Goal: Task Accomplishment & Management: Use online tool/utility

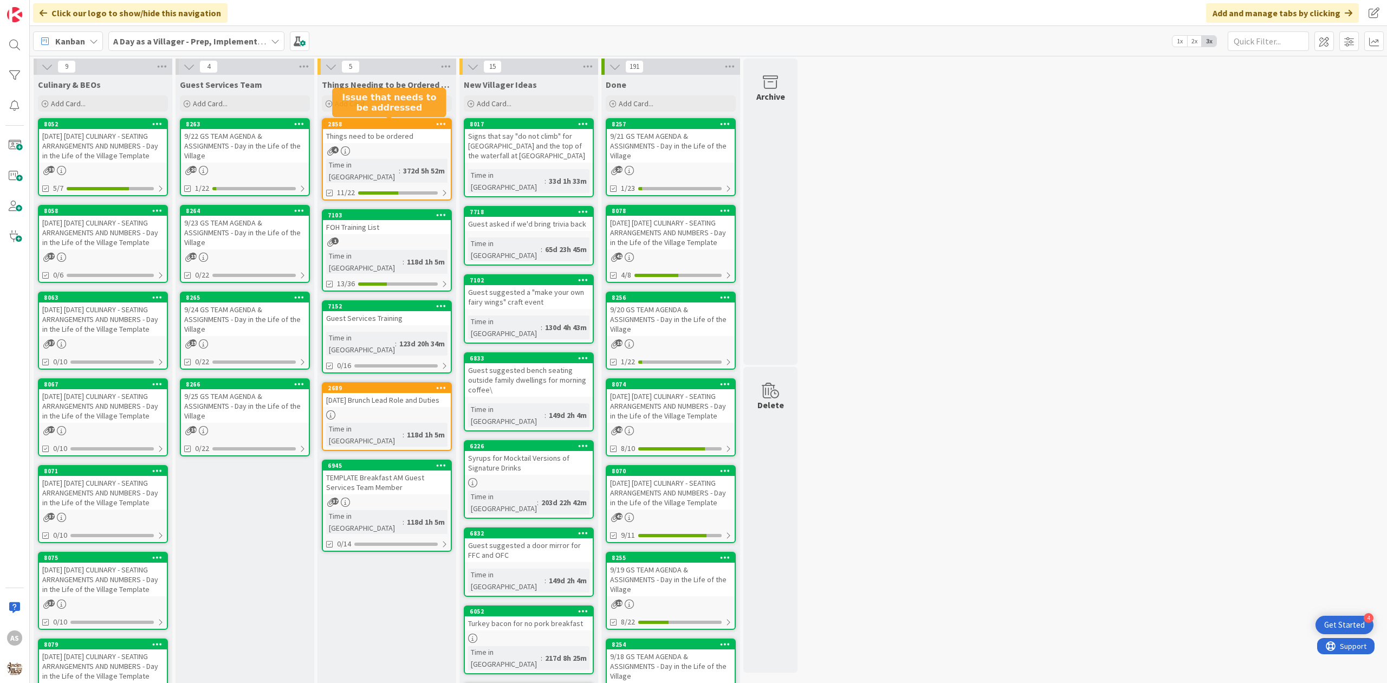
click at [349, 141] on div "Things need to be ordered" at bounding box center [387, 136] width 128 height 14
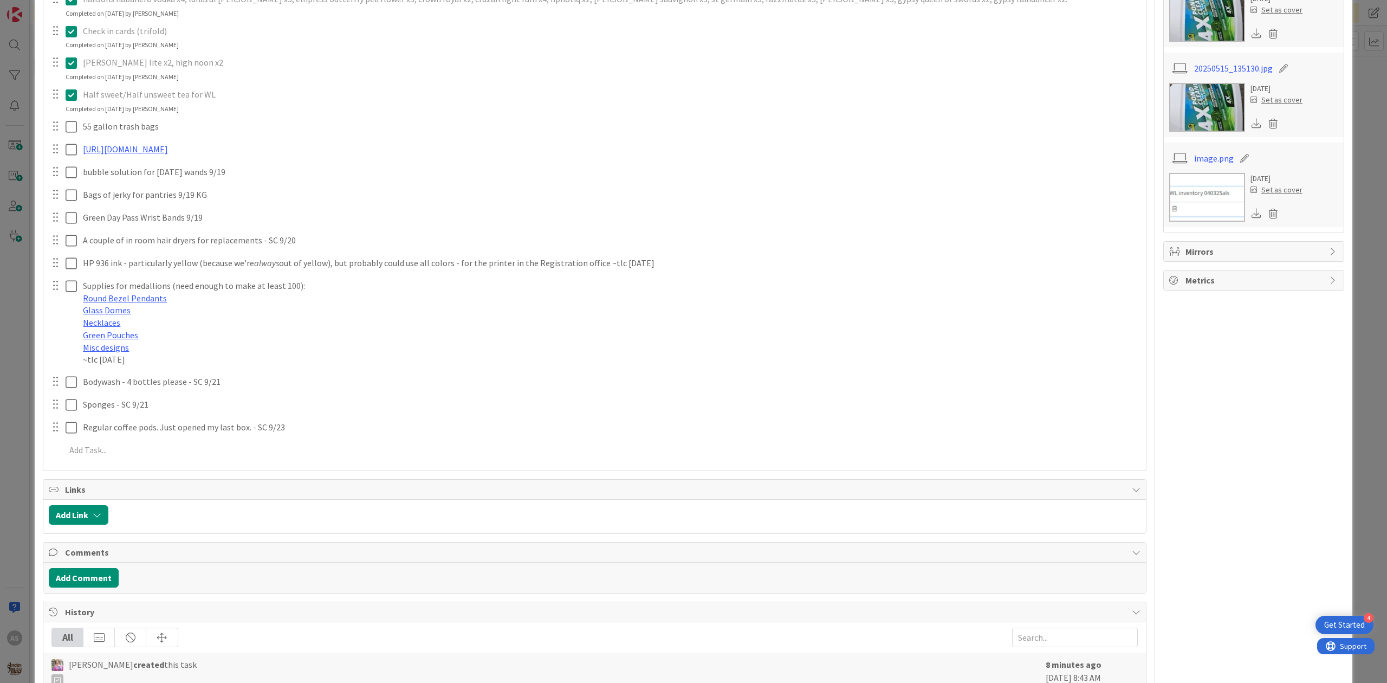
scroll to position [506, 0]
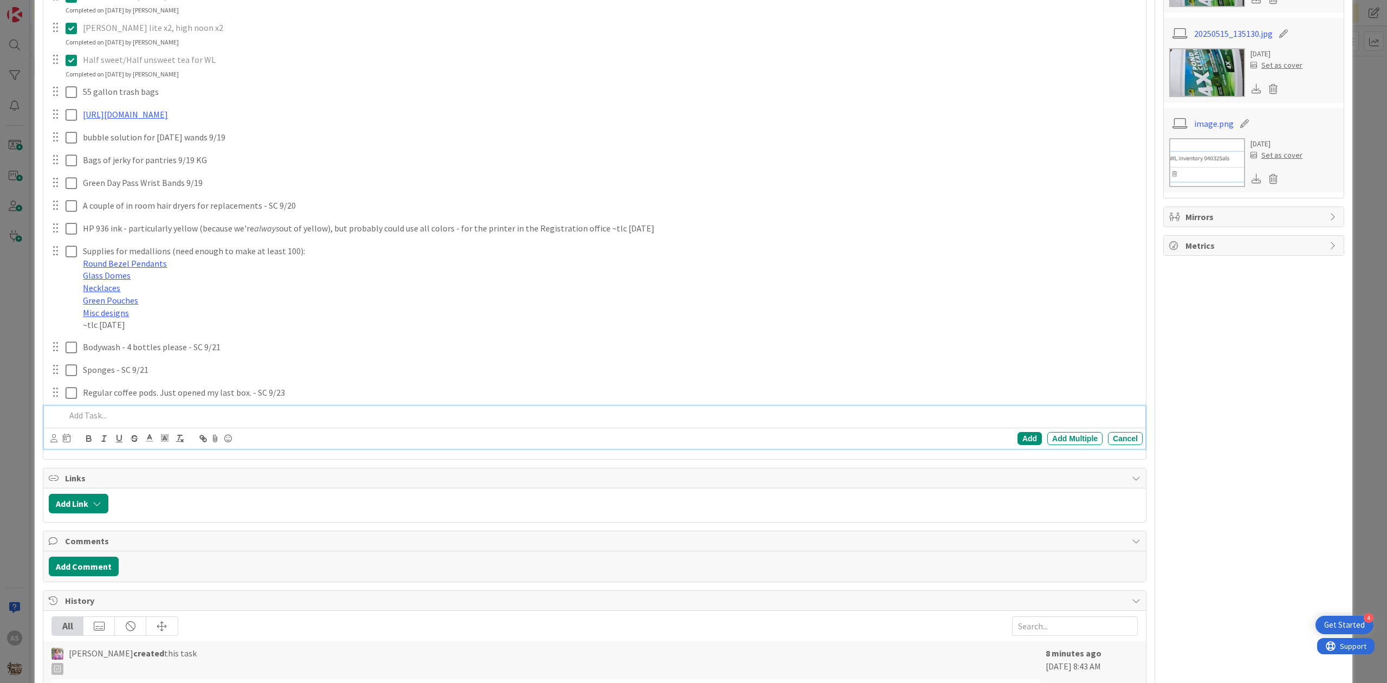
click at [151, 422] on p at bounding box center [602, 415] width 1073 height 12
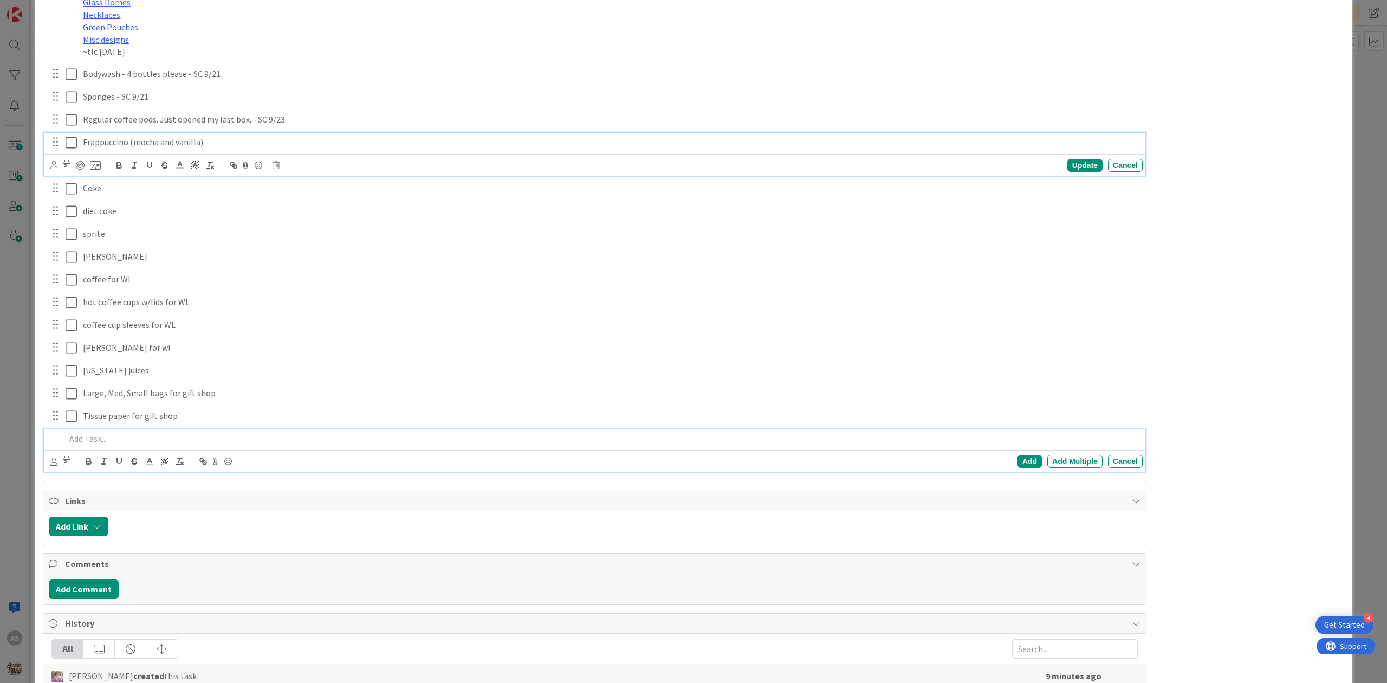
scroll to position [802, 0]
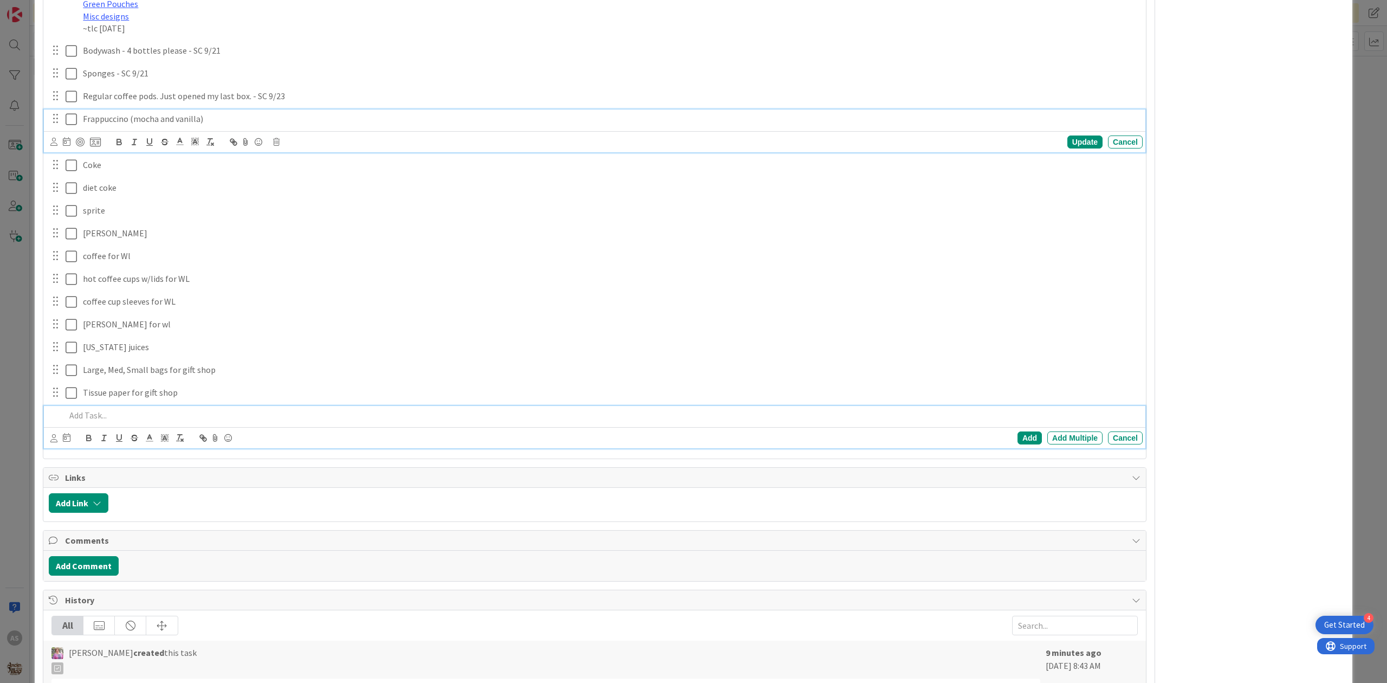
click at [223, 152] on div "Frappuccino (mocha and vanilla) Update Cancel" at bounding box center [595, 130] width 1102 height 43
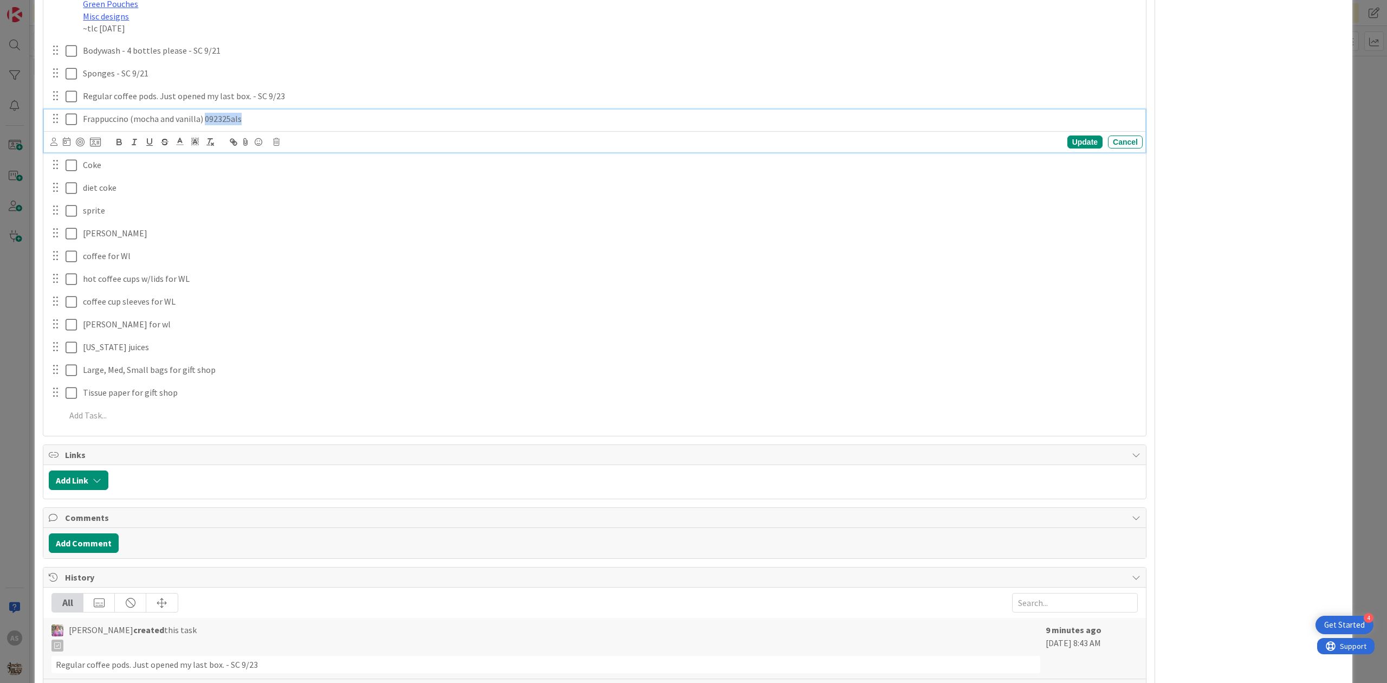
drag, startPoint x: 248, startPoint y: 146, endPoint x: 203, endPoint y: 153, distance: 46.0
click at [203, 128] on div "Frappuccino (mocha and vanilla) 092325als" at bounding box center [611, 118] width 1064 height 19
copy p "092325als"
click at [198, 148] on p "Coke" at bounding box center [611, 141] width 1056 height 12
click at [171, 171] on p "diet coke" at bounding box center [611, 164] width 1056 height 12
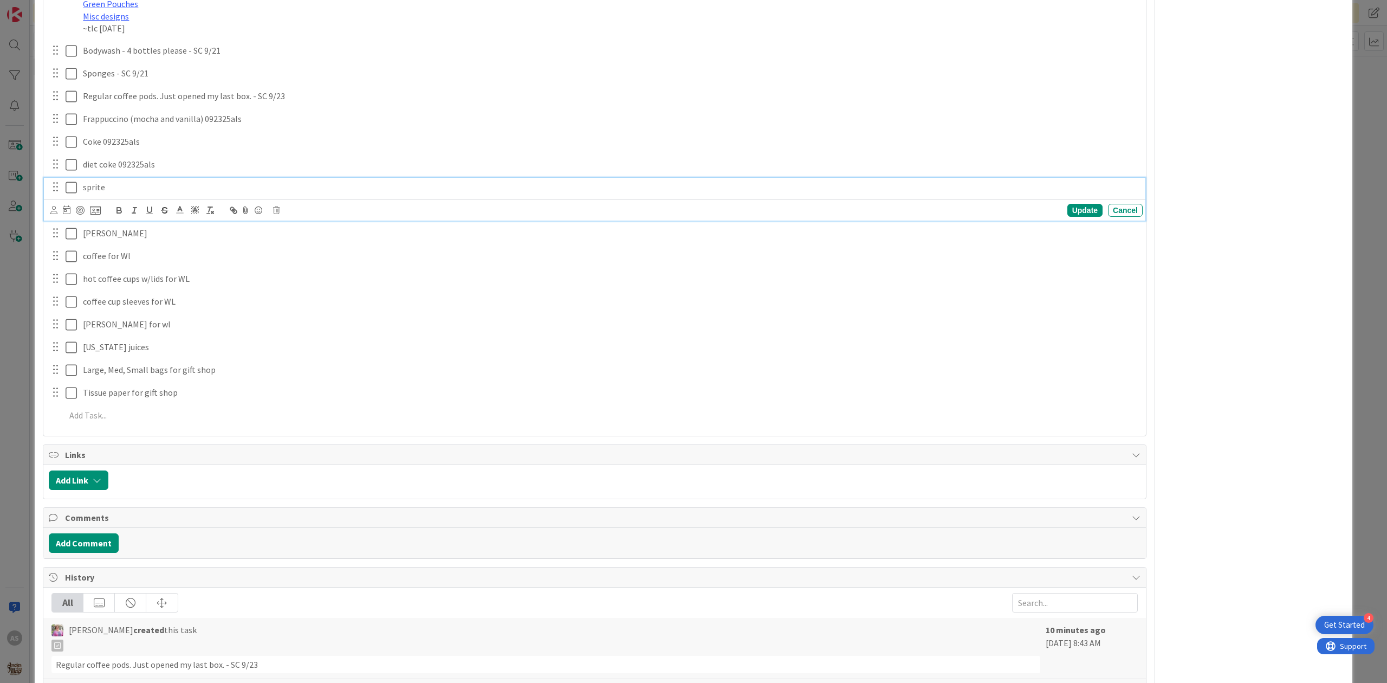
click at [156, 193] on p "sprite" at bounding box center [611, 187] width 1056 height 12
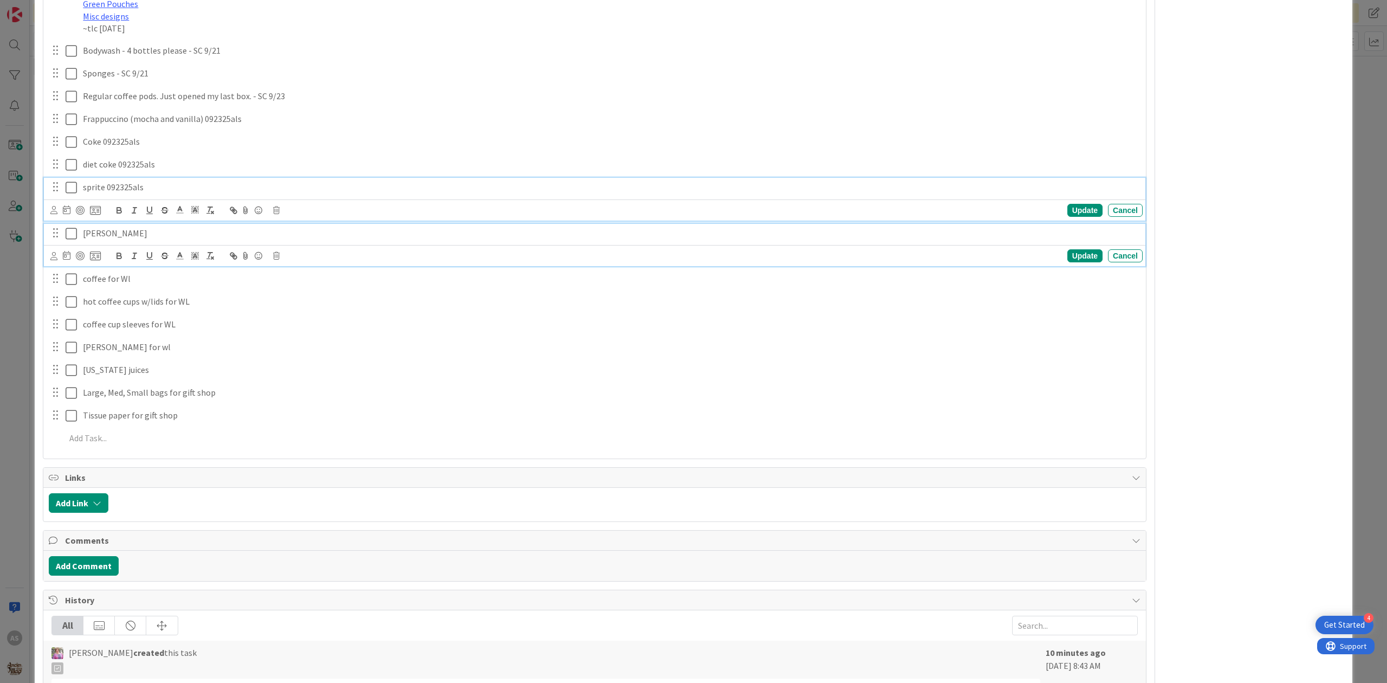
click at [152, 240] on p "[PERSON_NAME]" at bounding box center [611, 233] width 1056 height 12
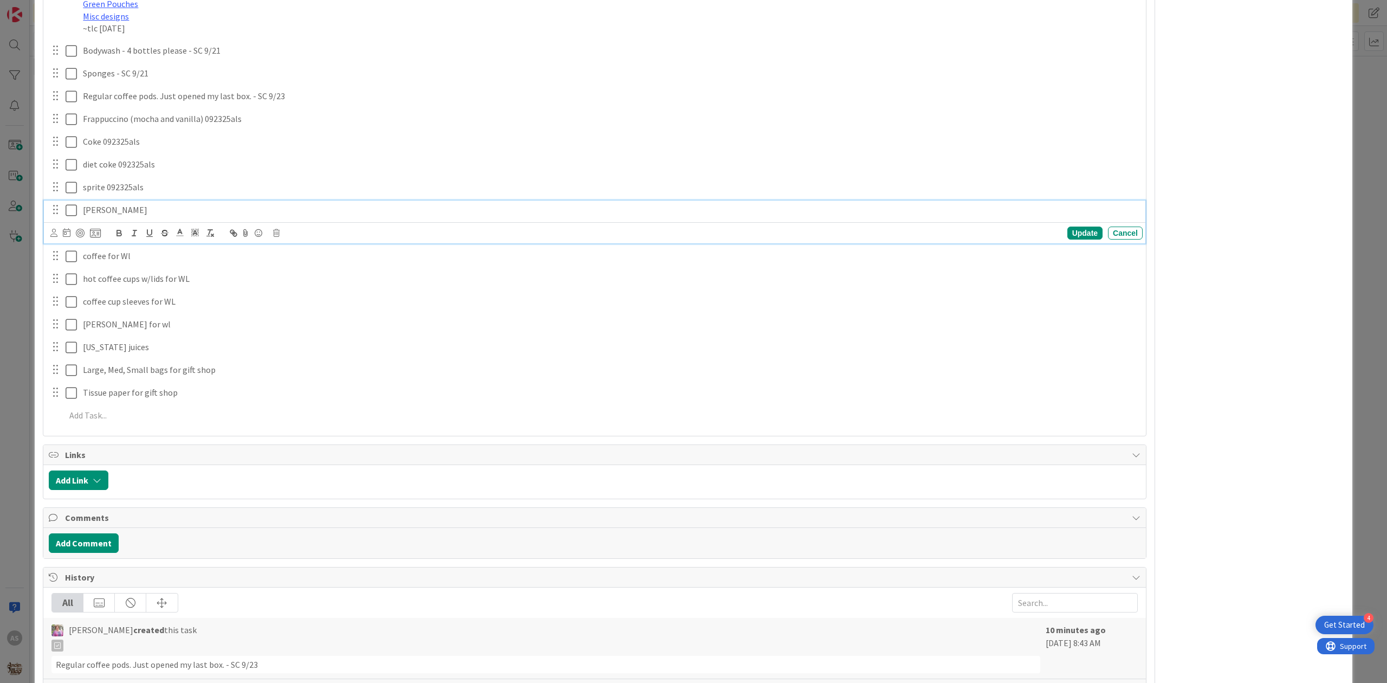
scroll to position [779, 0]
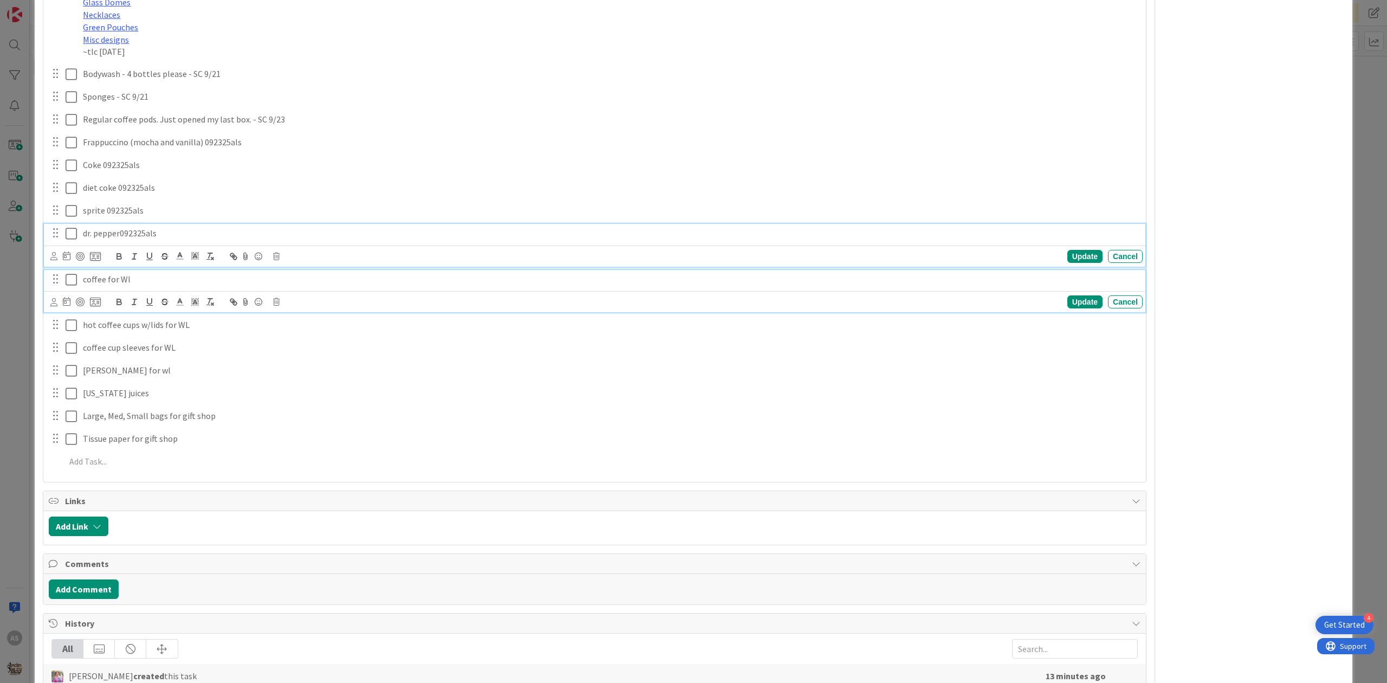
click at [167, 286] on p "coffee for Wl" at bounding box center [611, 279] width 1056 height 12
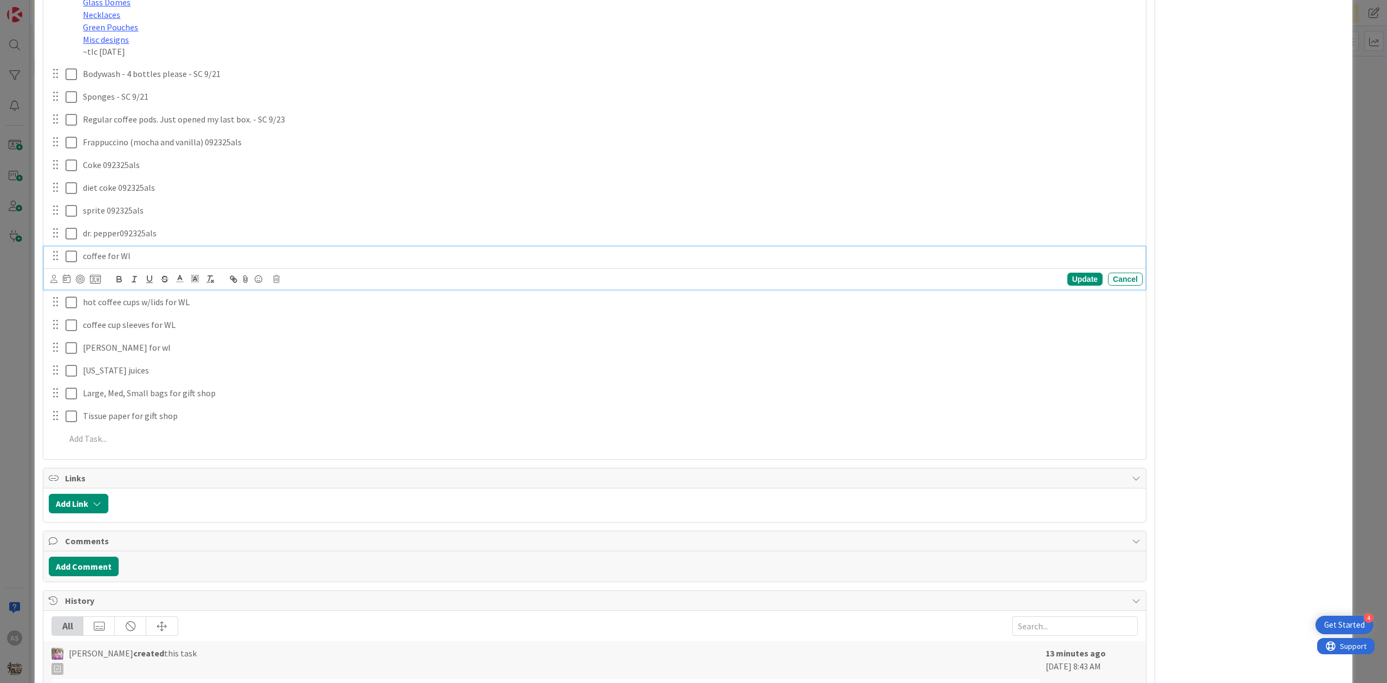
scroll to position [756, 0]
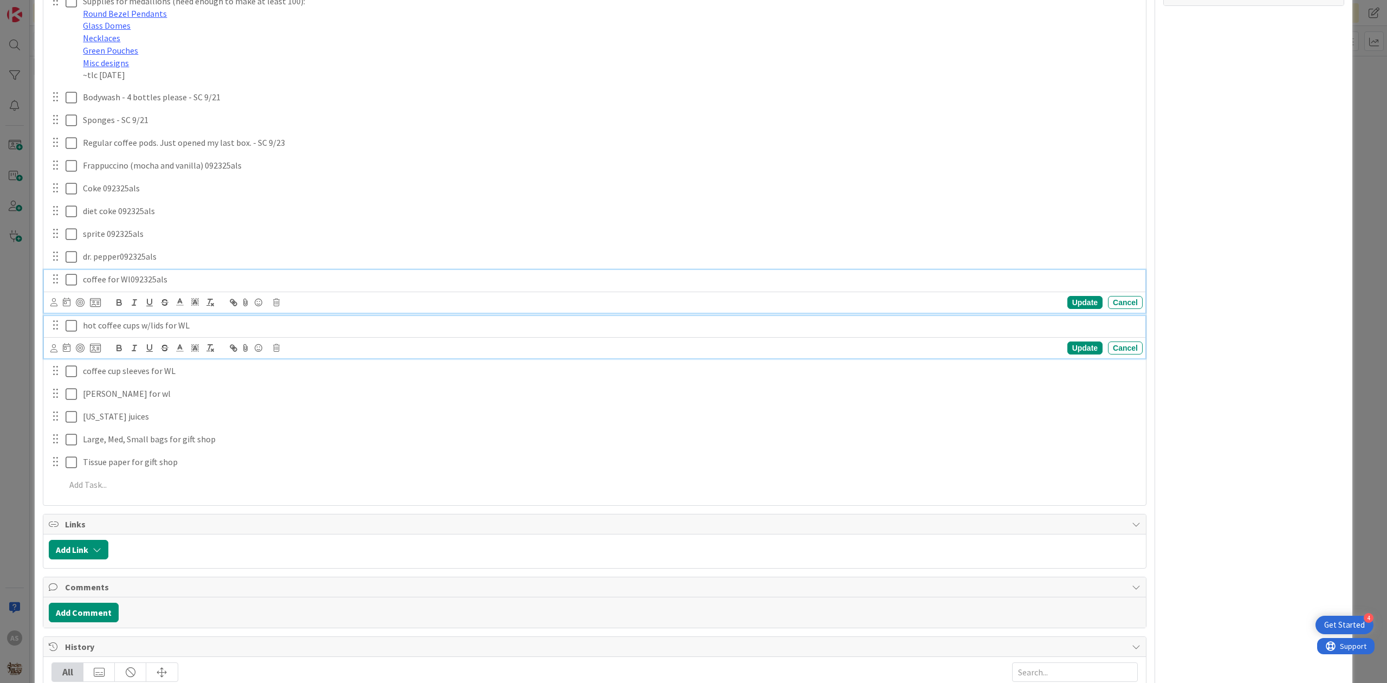
click at [198, 332] on p "hot coffee cups w/lids for WL" at bounding box center [611, 325] width 1056 height 12
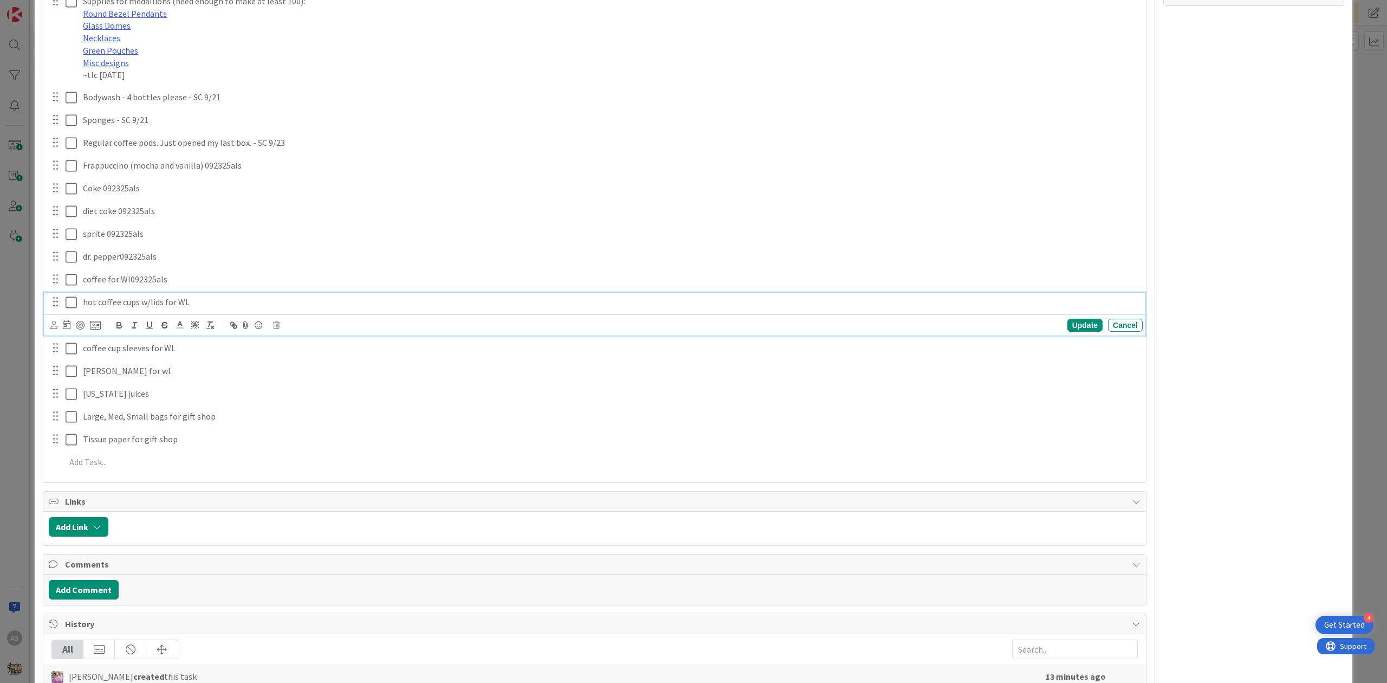
scroll to position [733, 0]
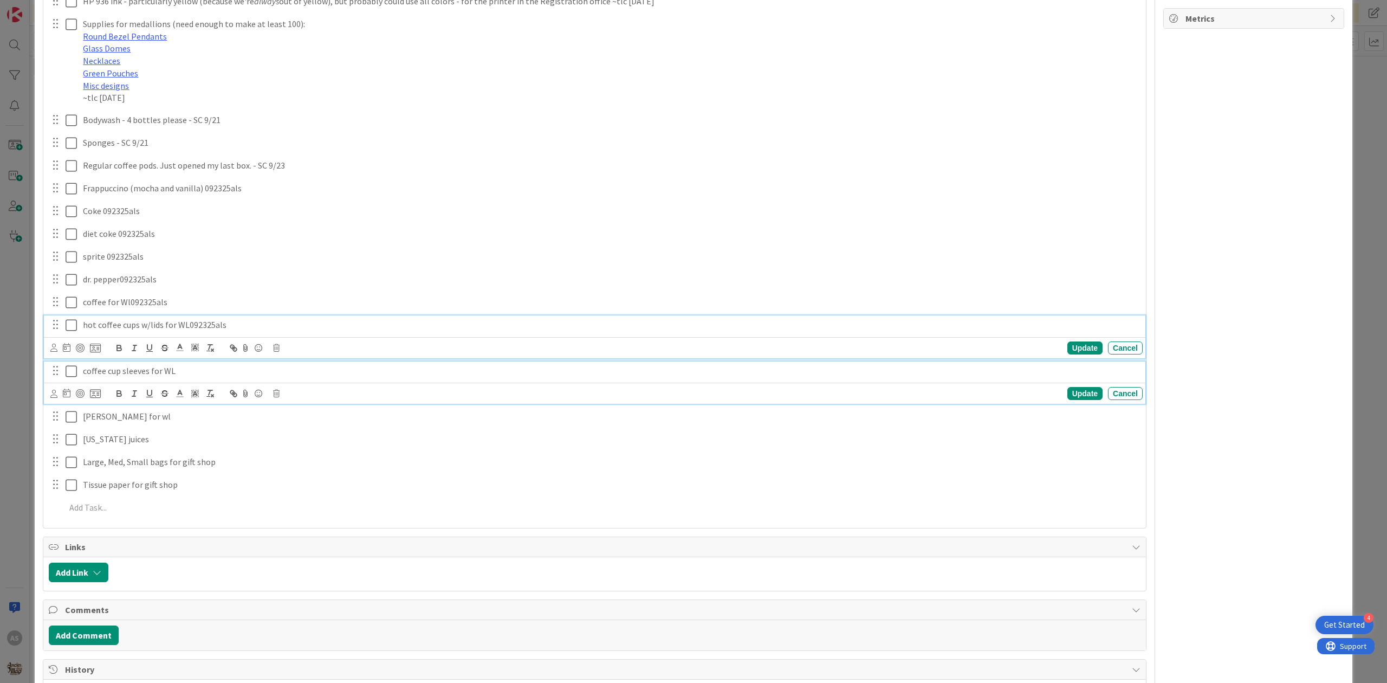
click at [209, 377] on p "coffee cup sleeves for WL" at bounding box center [611, 371] width 1056 height 12
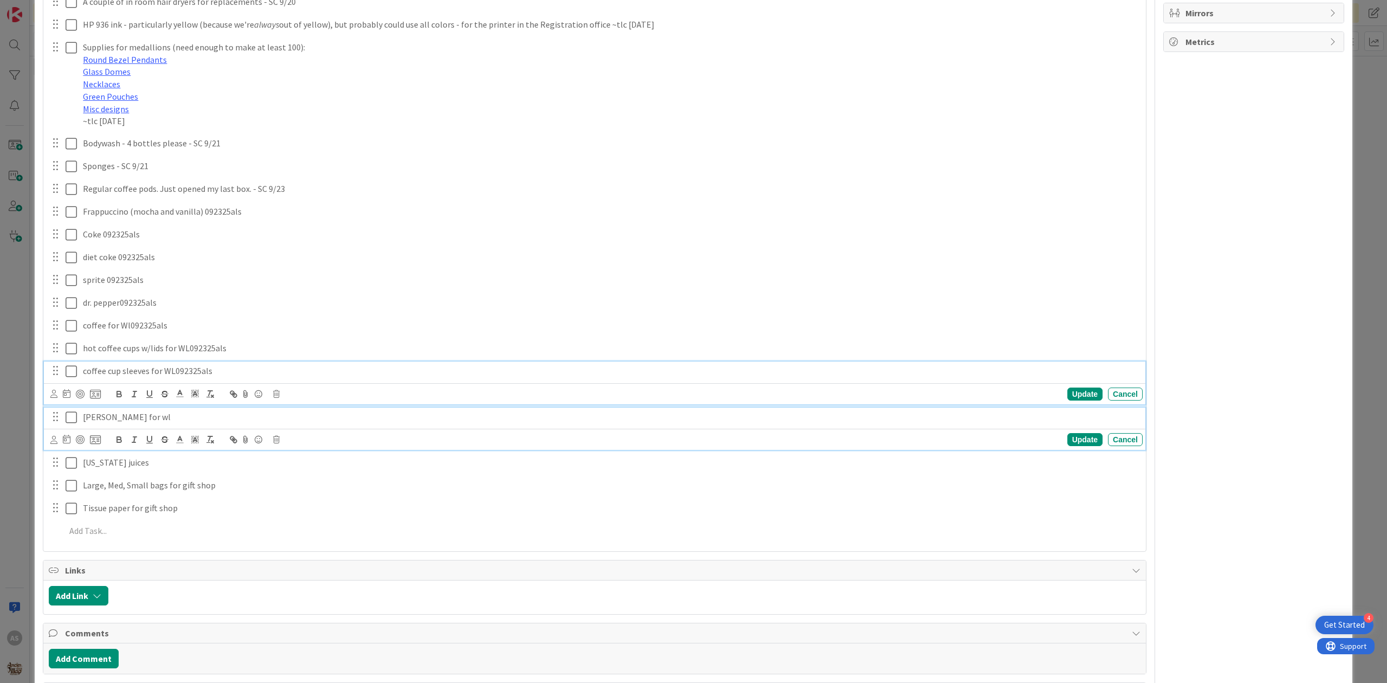
click at [205, 423] on p "[PERSON_NAME] for wl" at bounding box center [611, 417] width 1056 height 12
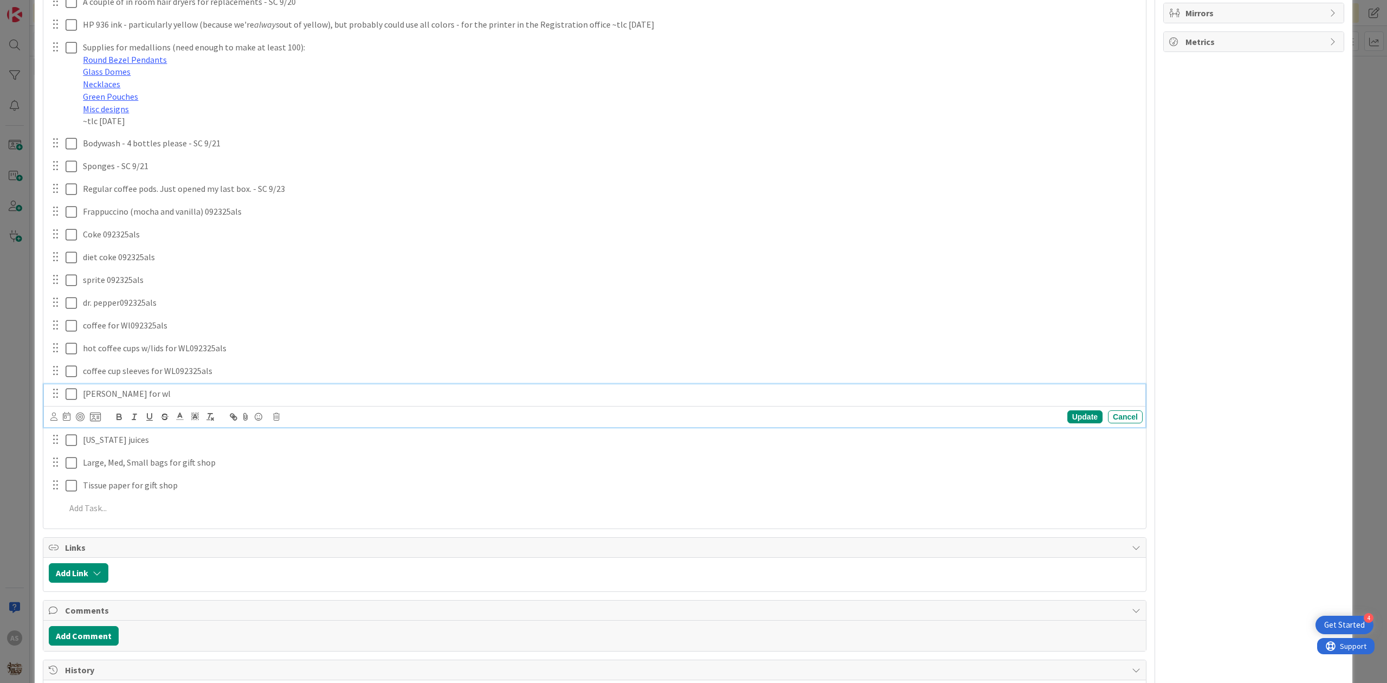
scroll to position [686, 0]
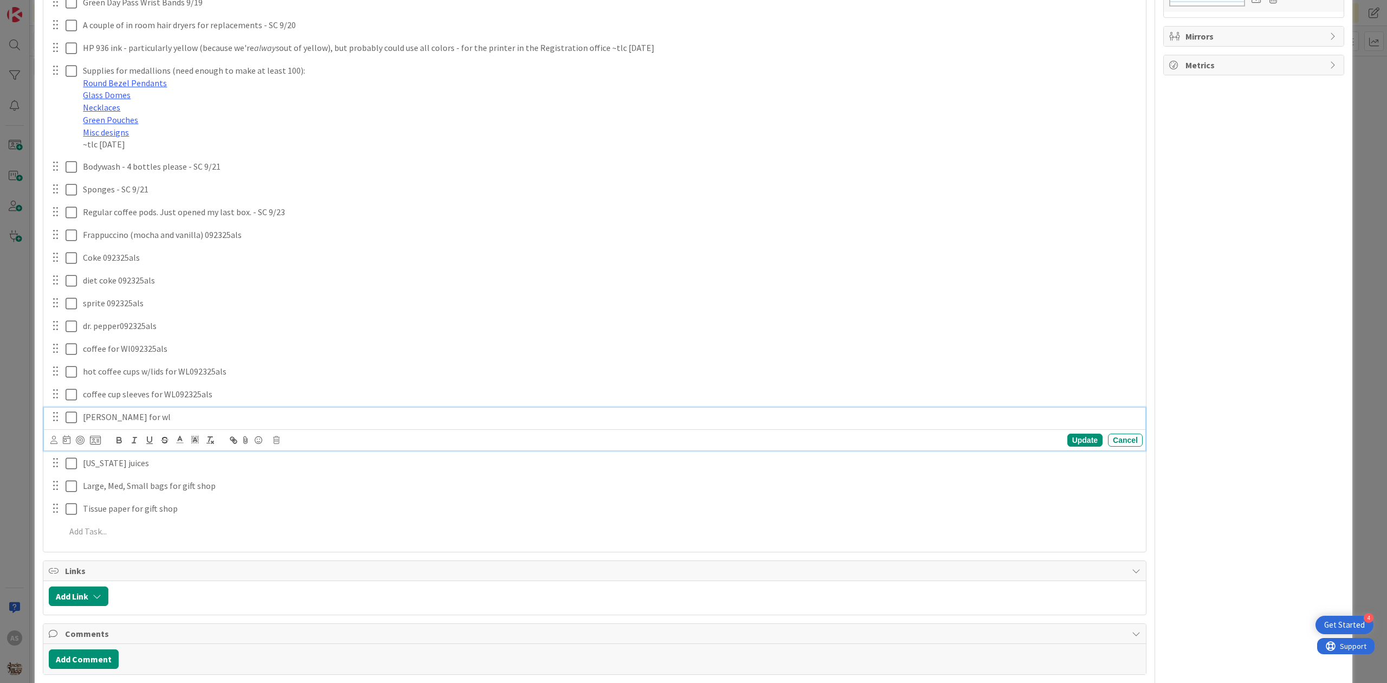
paste div
click at [157, 423] on p "[PERSON_NAME] for wl092325als" at bounding box center [611, 417] width 1056 height 12
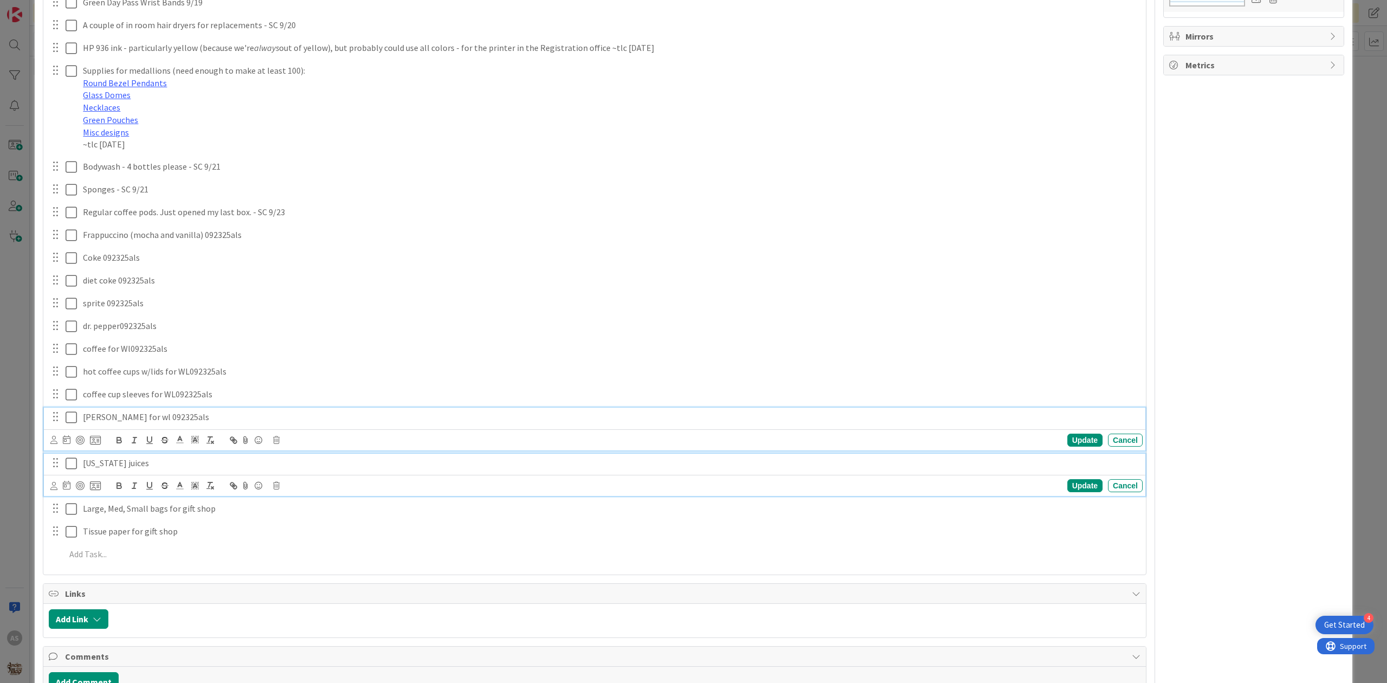
click at [176, 473] on div "[US_STATE] juices" at bounding box center [611, 463] width 1064 height 19
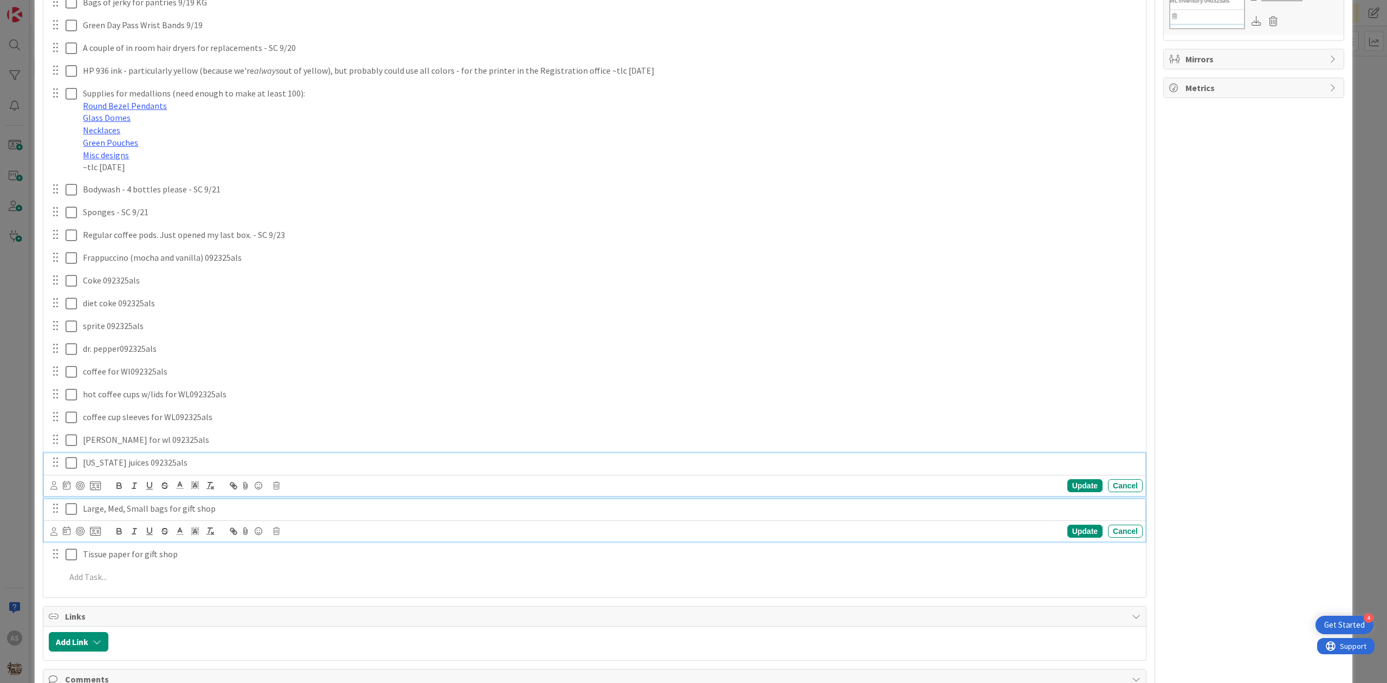
click at [222, 515] on p "Large, Med, Small bags for gift shop" at bounding box center [611, 508] width 1056 height 12
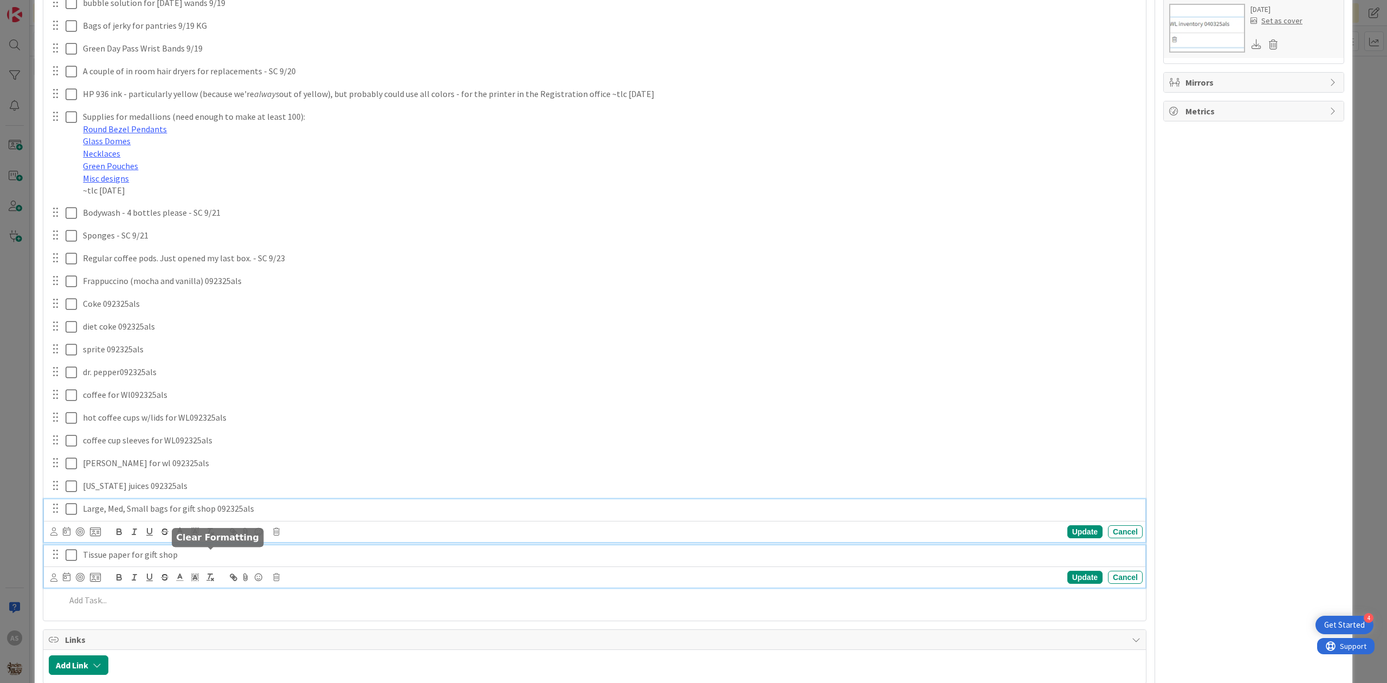
click at [193, 561] on p "Tissue paper for gift shop" at bounding box center [611, 554] width 1056 height 12
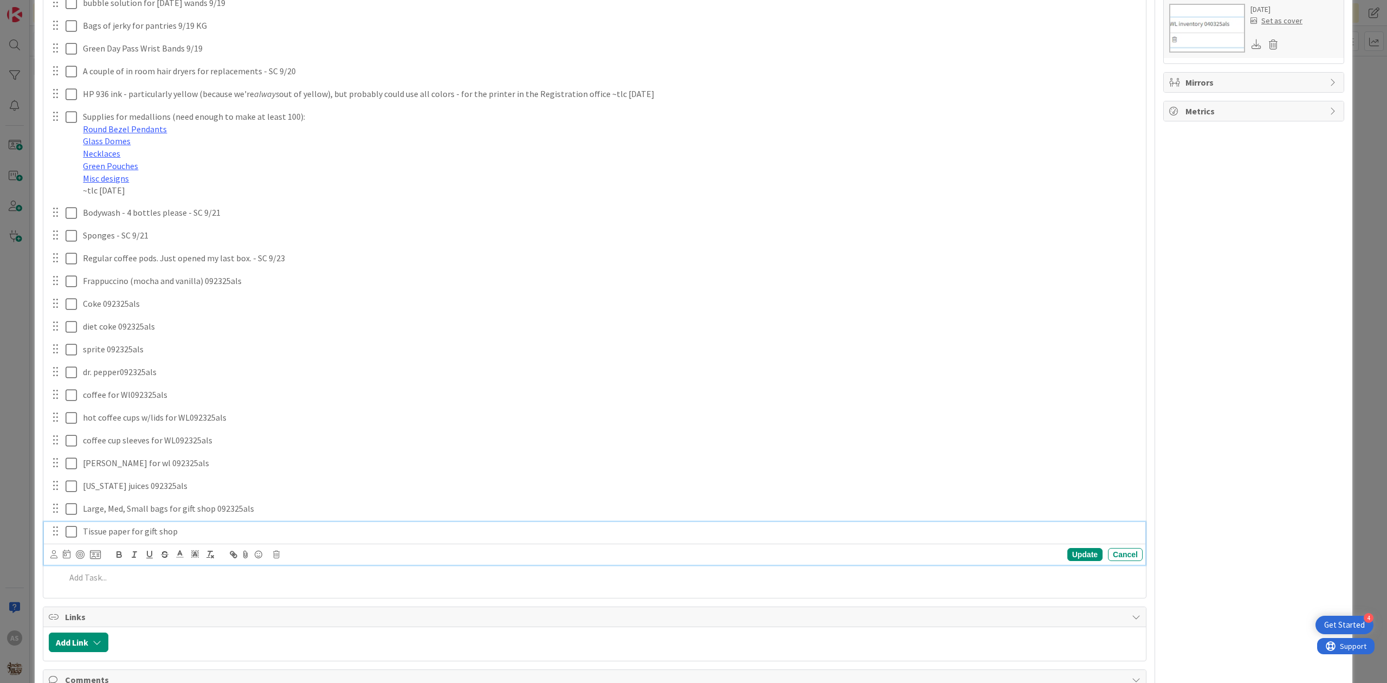
scroll to position [617, 0]
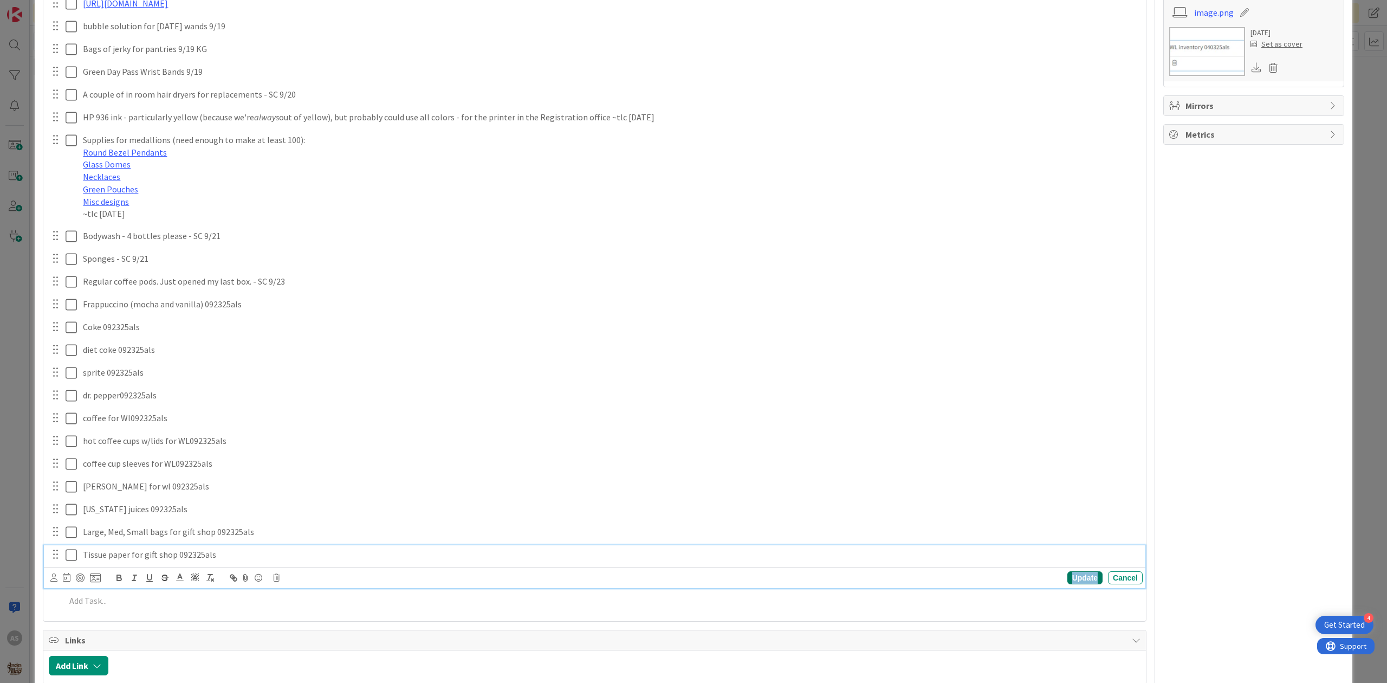
click at [1079, 584] on div "Update" at bounding box center [1085, 577] width 35 height 13
click at [1288, 507] on div "Owner Watchers Issue that needs to be addressed Dates Planned Dates Not Set Not…" at bounding box center [1254, 268] width 181 height 1684
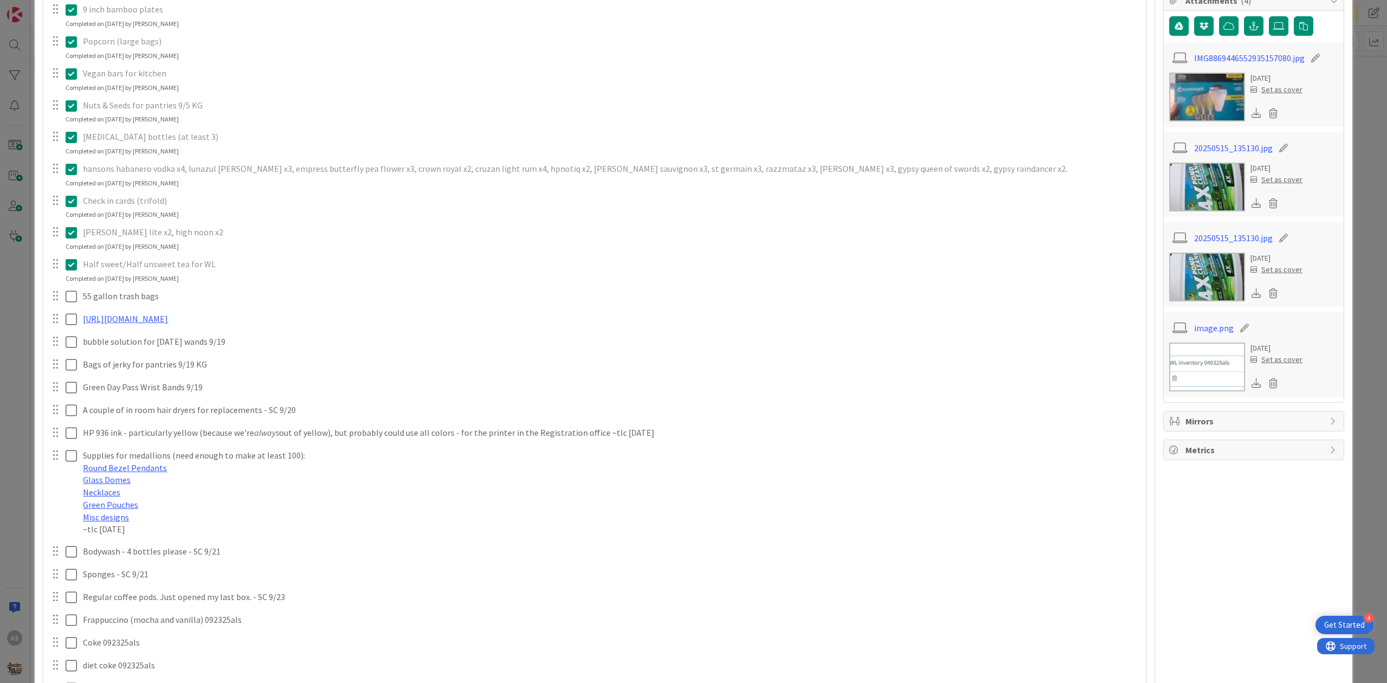
scroll to position [0, 0]
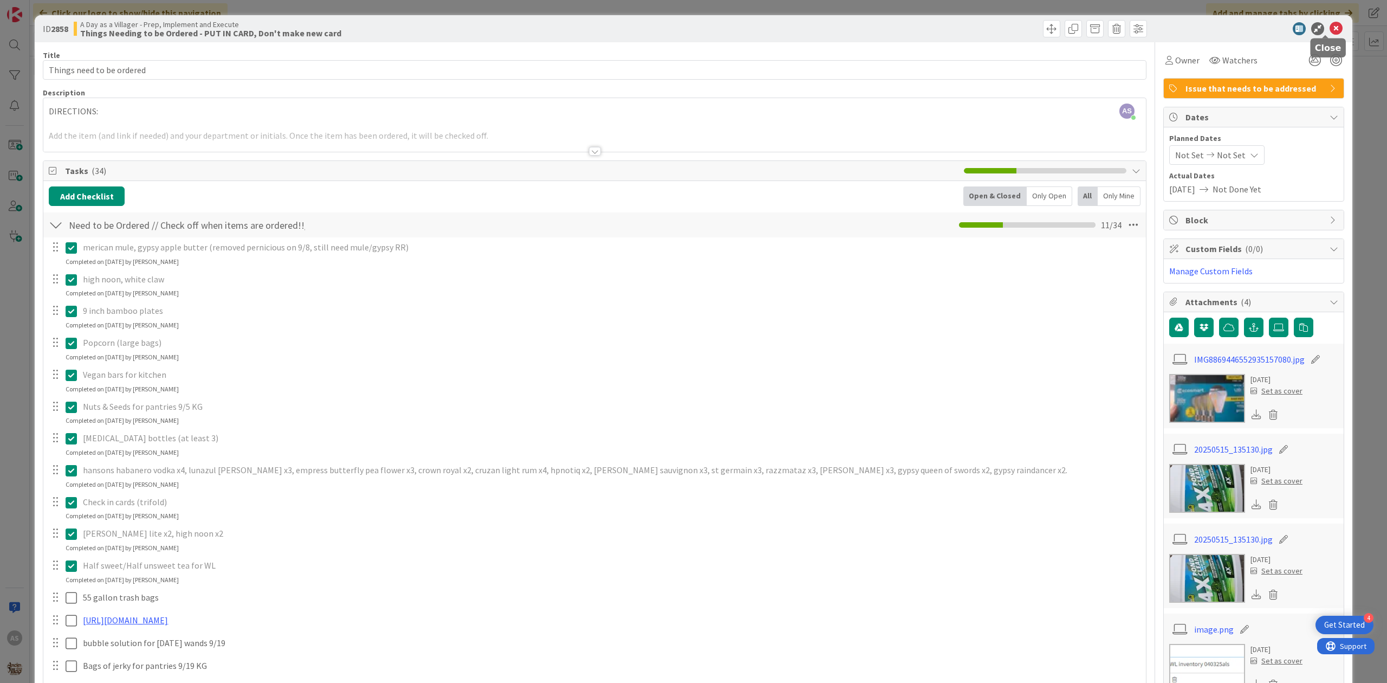
click at [1330, 29] on icon at bounding box center [1336, 28] width 13 height 13
